Goal: Task Accomplishment & Management: Manage account settings

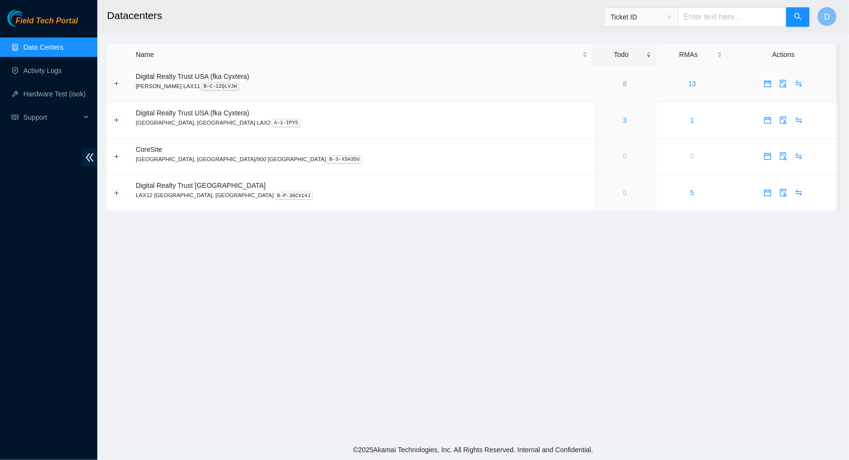
click at [623, 85] on link "8" at bounding box center [625, 84] width 4 height 8
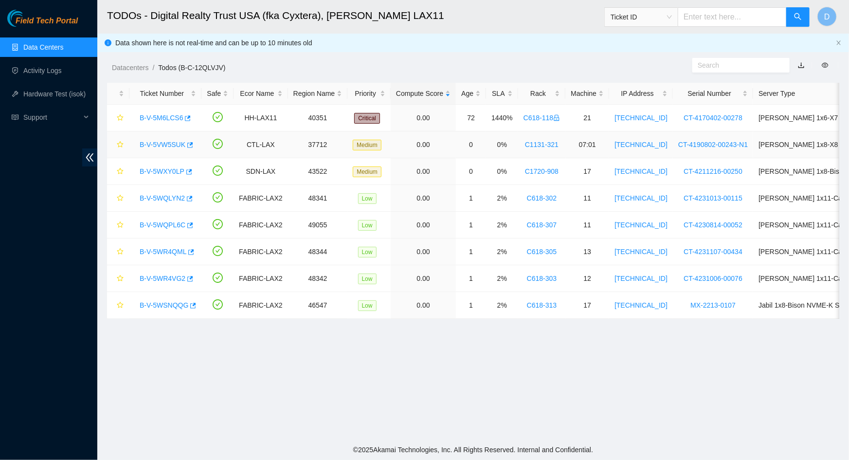
click at [155, 141] on link "B-V-5VW5SUK" at bounding box center [163, 145] width 46 height 8
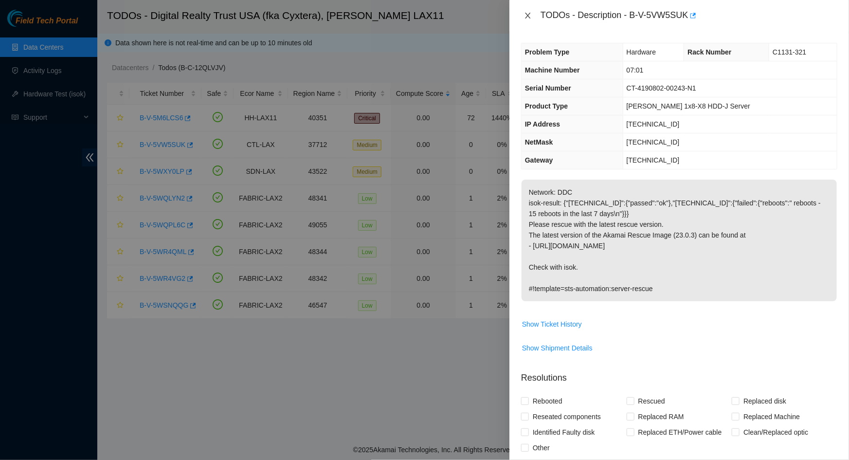
click at [528, 14] on icon "close" at bounding box center [528, 16] width 8 height 8
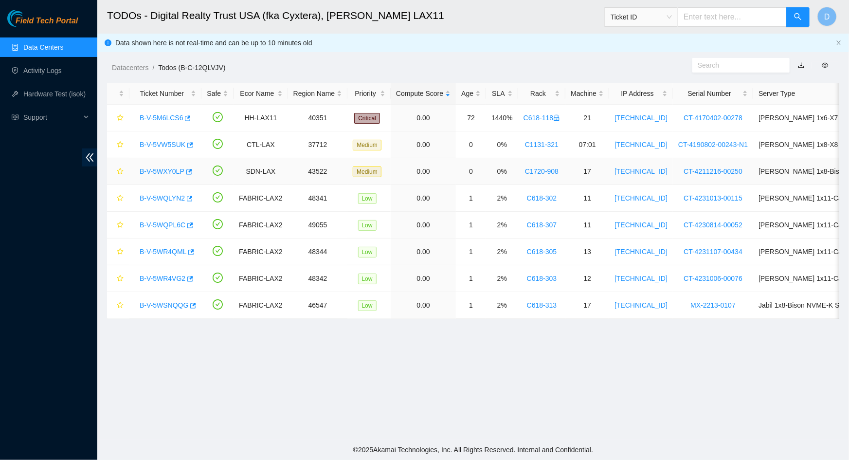
click at [163, 170] on link "B-V-5WXY0LP" at bounding box center [162, 171] width 45 height 8
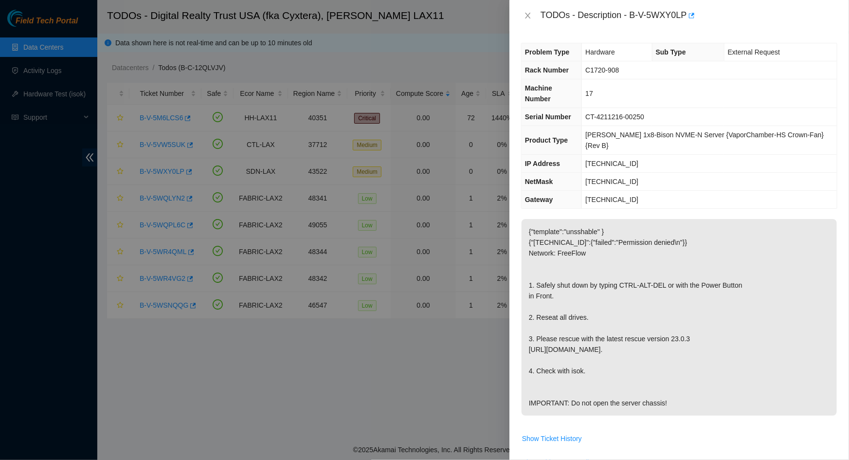
click at [530, 20] on div "TODOs - Description - B-V-5WXY0LP" at bounding box center [679, 16] width 316 height 16
click at [529, 18] on icon "close" at bounding box center [527, 16] width 5 height 6
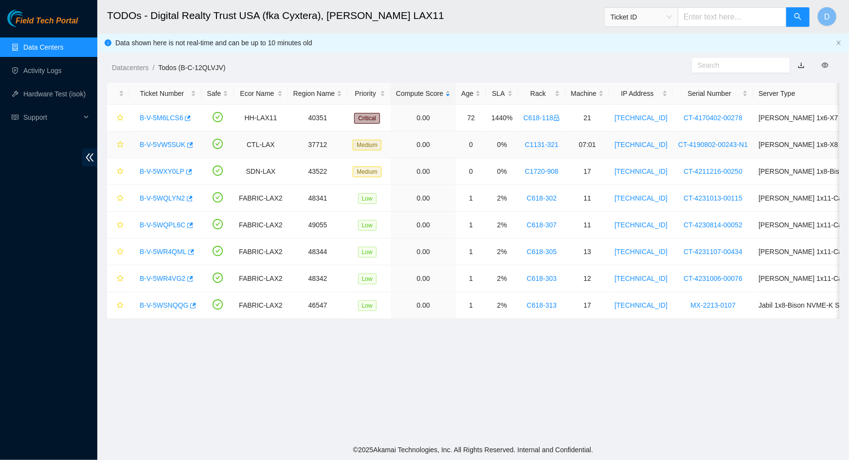
click at [169, 143] on link "B-V-5VW5SUK" at bounding box center [163, 145] width 46 height 8
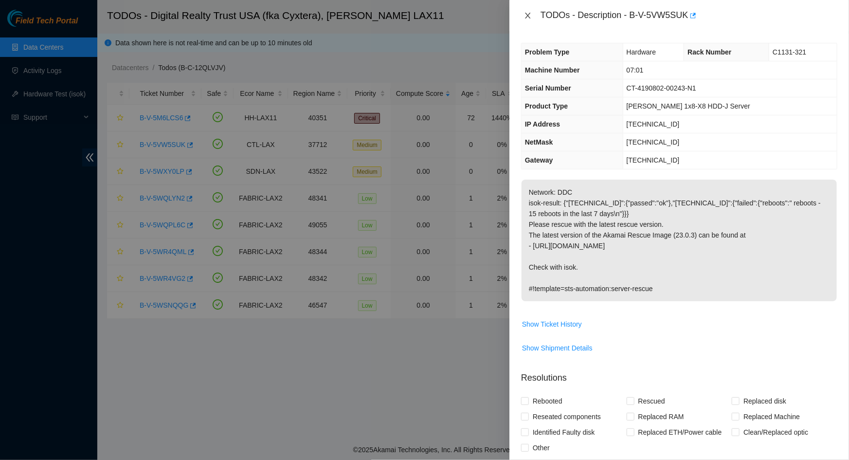
click at [526, 16] on icon "close" at bounding box center [528, 16] width 8 height 8
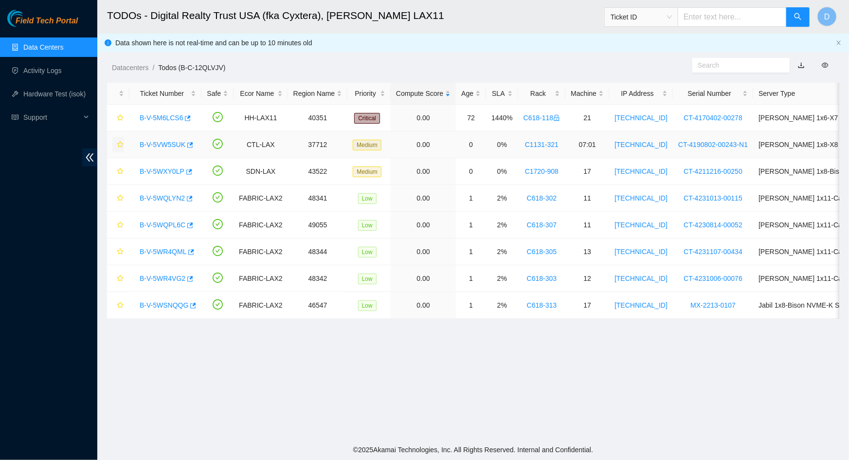
click at [122, 143] on icon "star" at bounding box center [120, 144] width 6 height 6
click at [457, 27] on h2 "TODOs - Digital Realty Trust USA (fka Cyxtera), NASH LAX11" at bounding box center [397, 15] width 581 height 31
click at [497, 25] on h2 "TODOs - Digital Realty Trust USA (fka Cyxtera), NASH LAX11" at bounding box center [397, 15] width 581 height 31
click at [40, 117] on span "Support" at bounding box center [51, 116] width 57 height 19
